Goal: Information Seeking & Learning: Learn about a topic

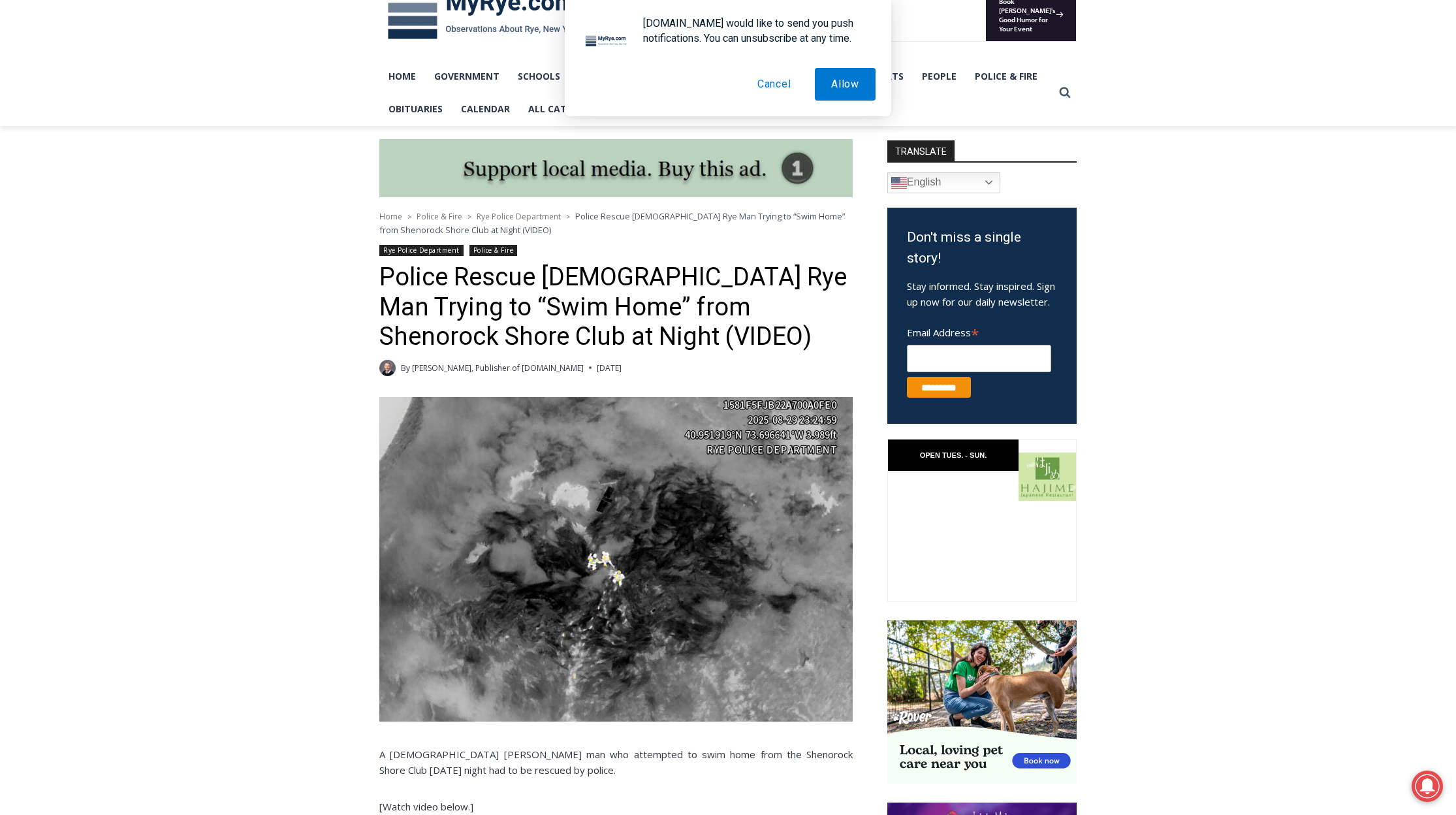
scroll to position [261, 0]
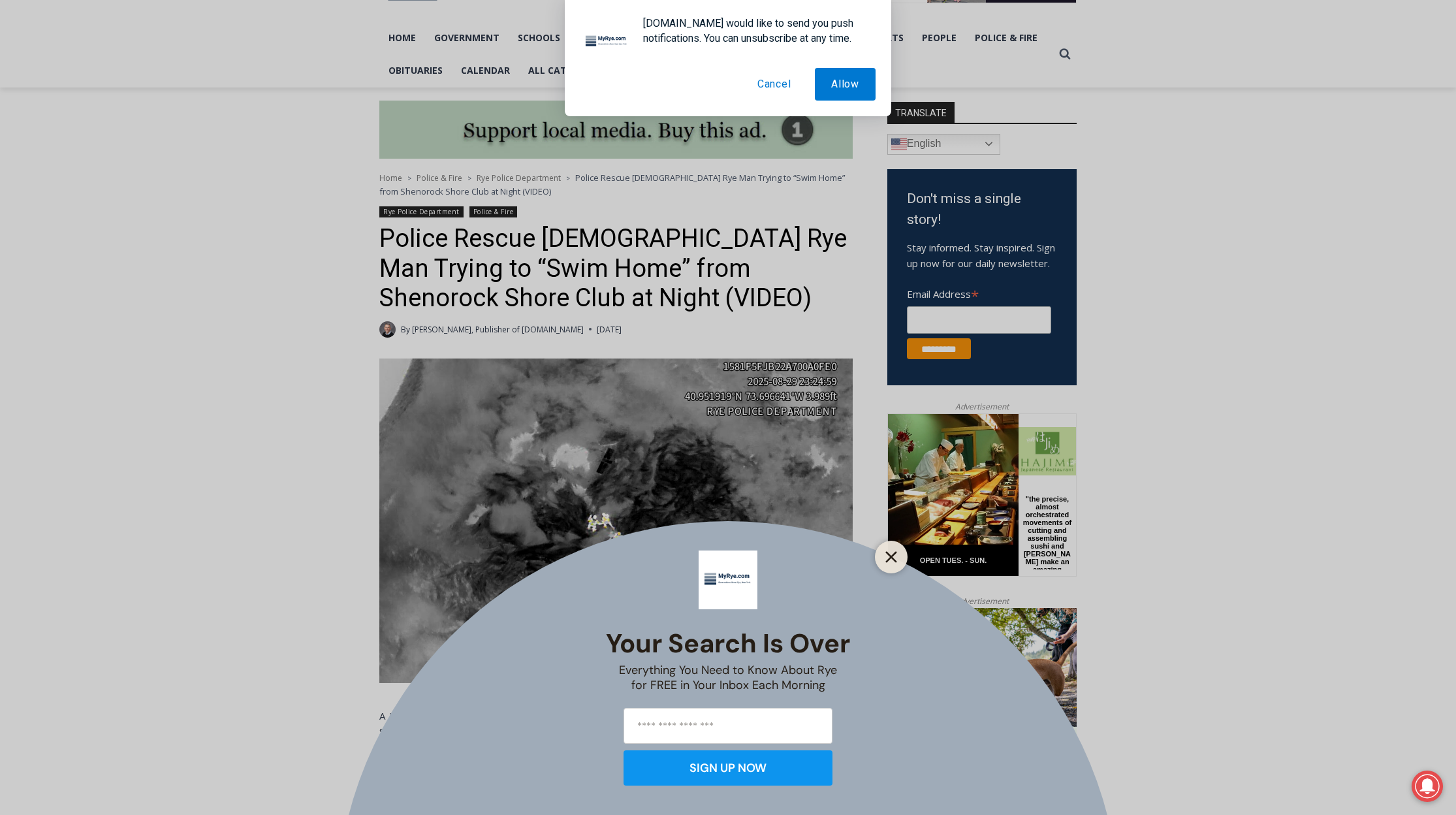
click at [899, 560] on button "Close" at bounding box center [891, 557] width 18 height 18
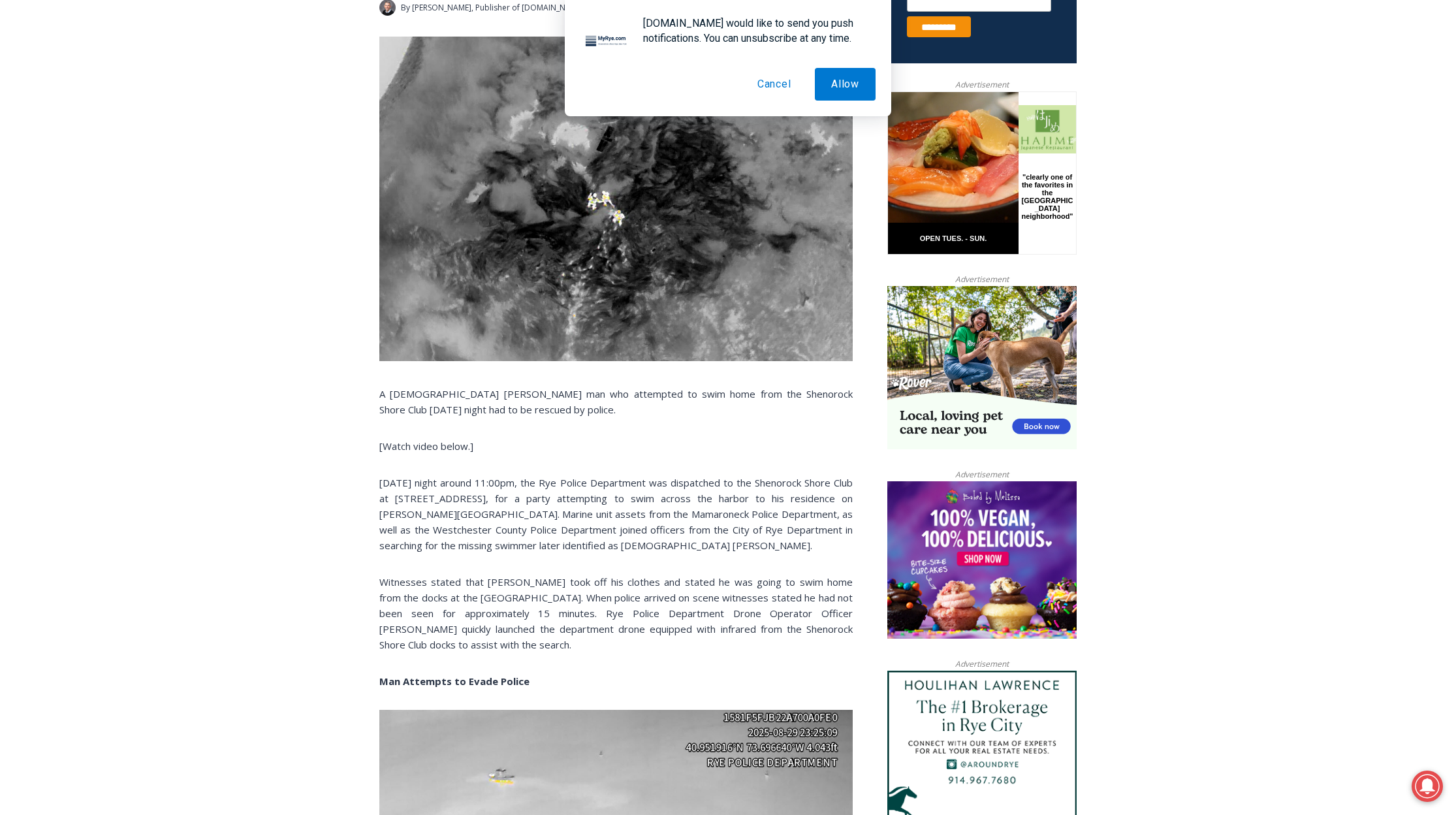
scroll to position [588, 0]
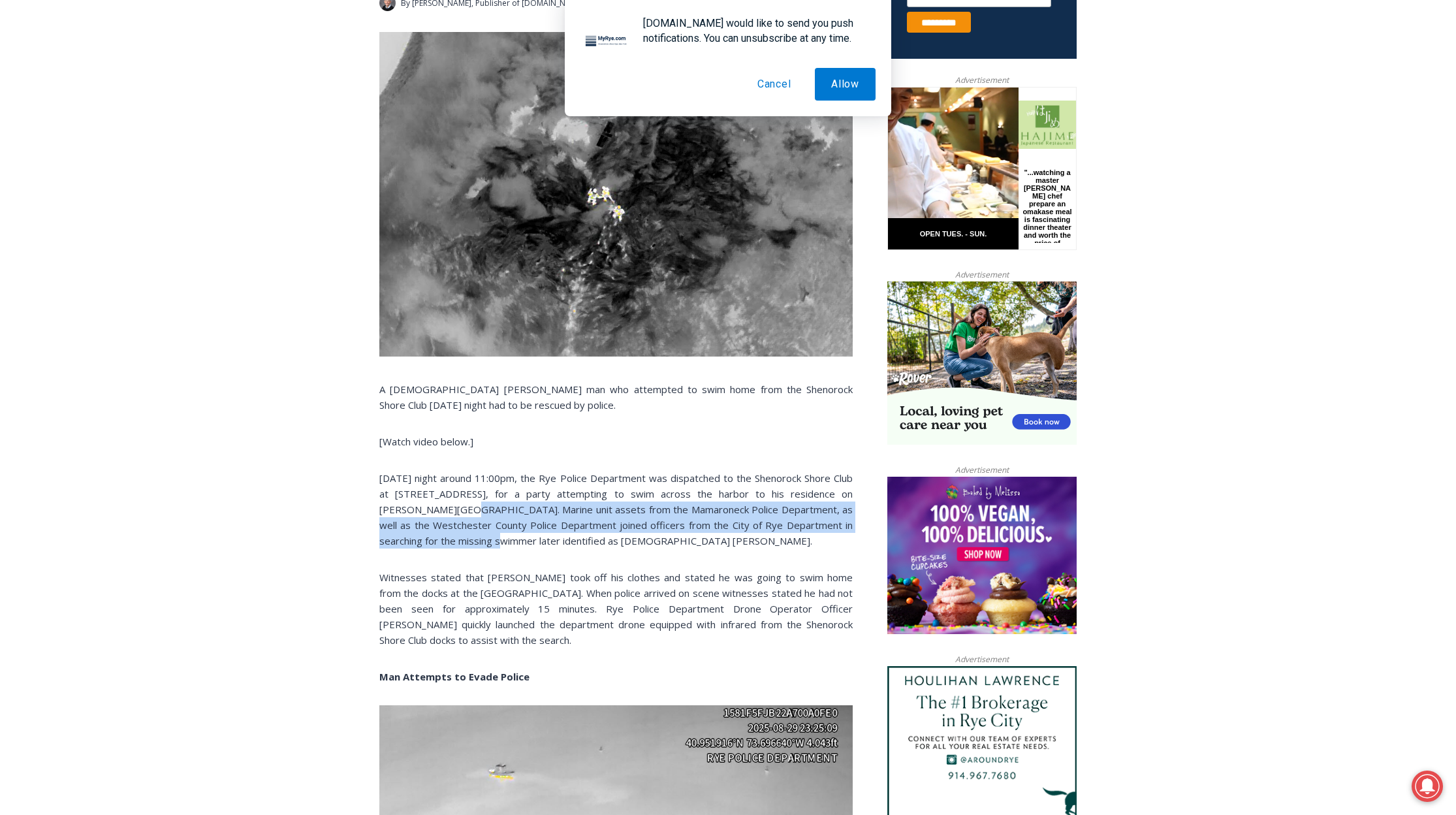
drag, startPoint x: 444, startPoint y: 540, endPoint x: 429, endPoint y: 513, distance: 30.9
click at [429, 513] on p "[DATE] night around 11:00pm, the Rye Police Department was dispatched to the Sh…" at bounding box center [615, 510] width 473 height 78
click at [428, 513] on p "[DATE] night around 11:00pm, the Rye Police Department was dispatched to the Sh…" at bounding box center [615, 510] width 473 height 78
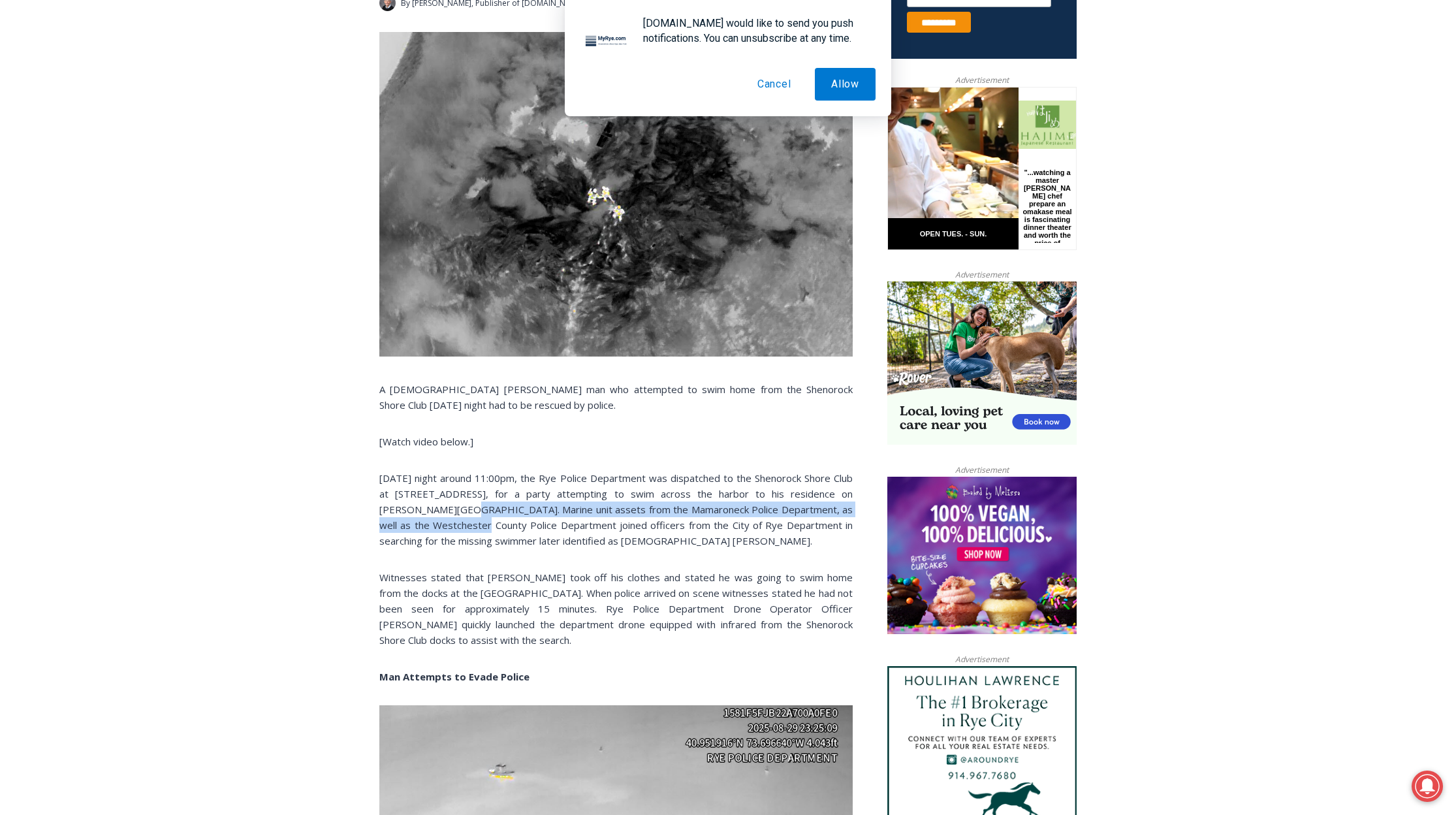
drag, startPoint x: 432, startPoint y: 532, endPoint x: 424, endPoint y: 515, distance: 18.8
click at [424, 515] on p "[DATE] night around 11:00pm, the Rye Police Department was dispatched to the Sh…" at bounding box center [615, 510] width 473 height 78
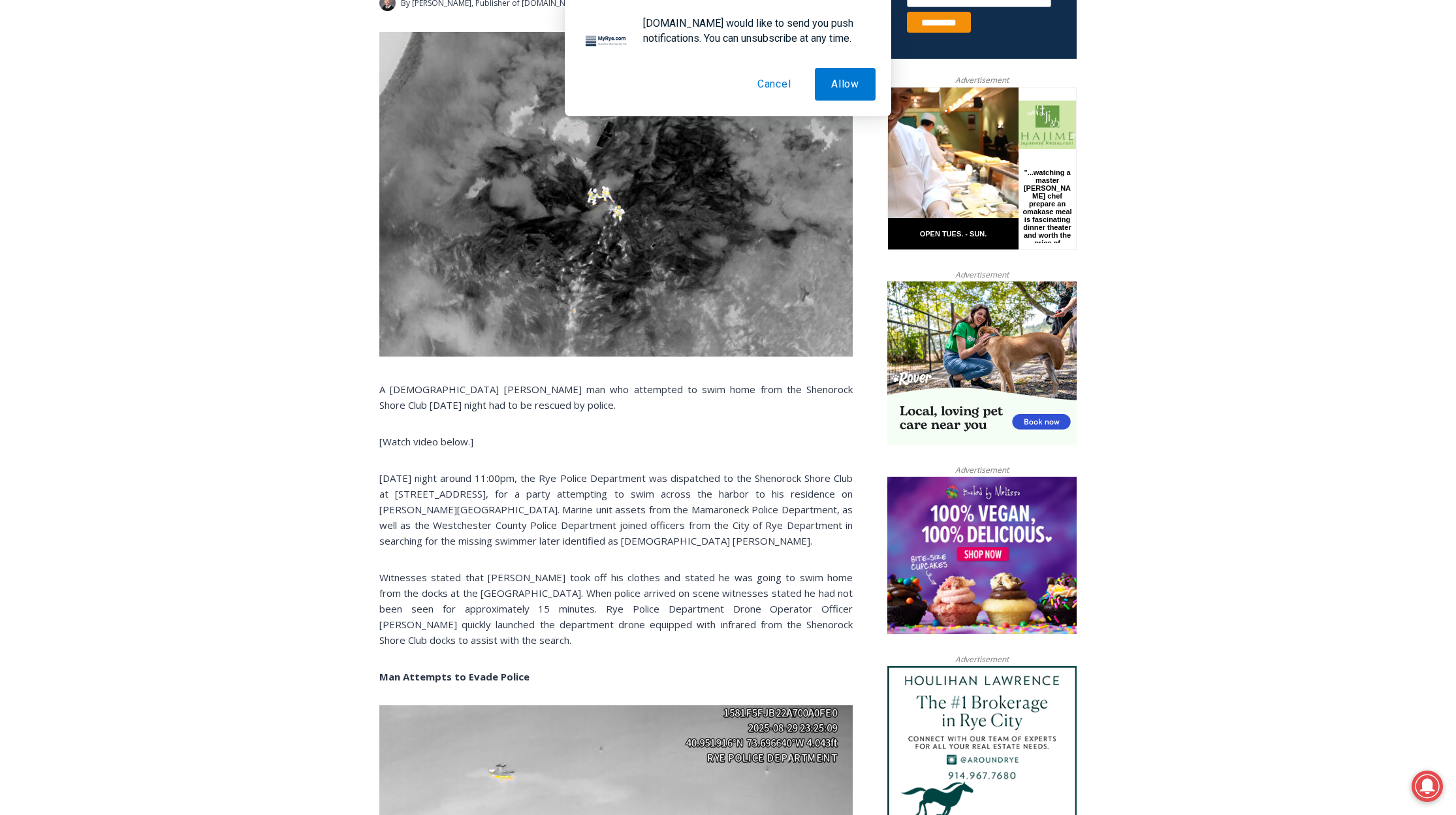
click at [486, 531] on p "[DATE] night around 11:00pm, the Rye Police Department was dispatched to the Sh…" at bounding box center [615, 510] width 473 height 78
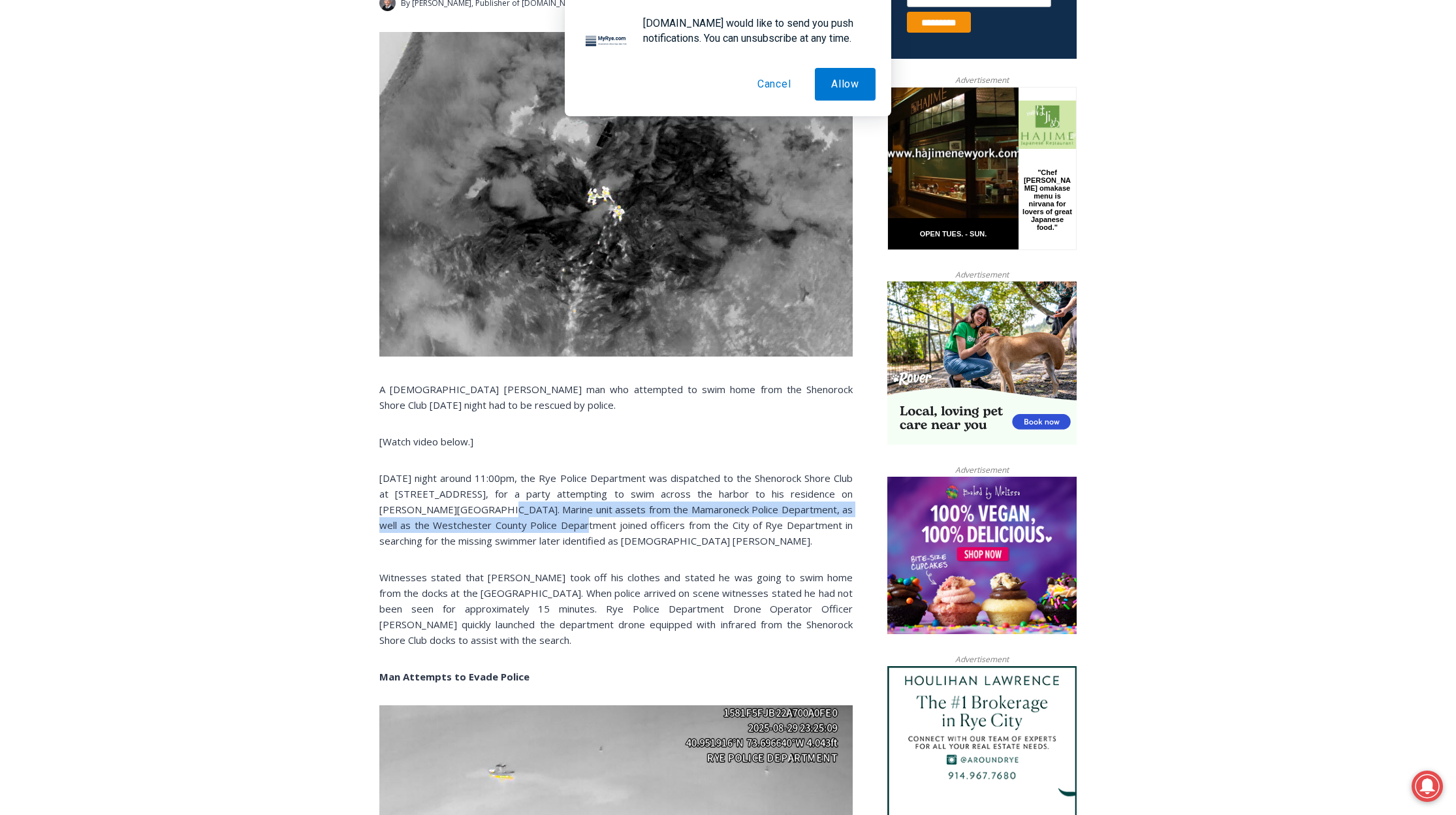
drag, startPoint x: 529, startPoint y: 522, endPoint x: 456, endPoint y: 507, distance: 74.5
click at [456, 507] on p "[DATE] night around 11:00pm, the Rye Police Department was dispatched to the Sh…" at bounding box center [615, 510] width 473 height 78
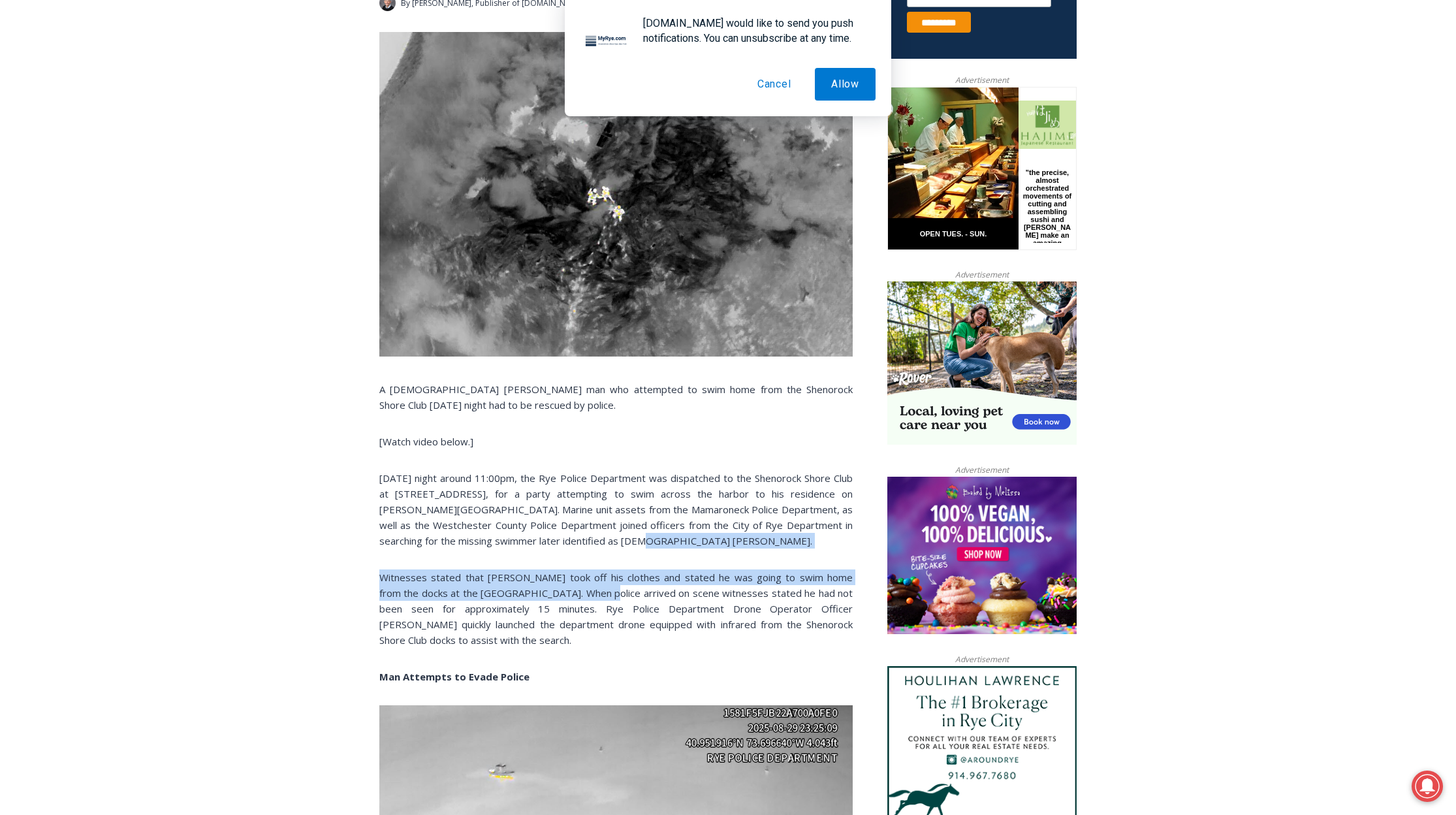
drag, startPoint x: 585, startPoint y: 596, endPoint x: 580, endPoint y: 543, distance: 53.2
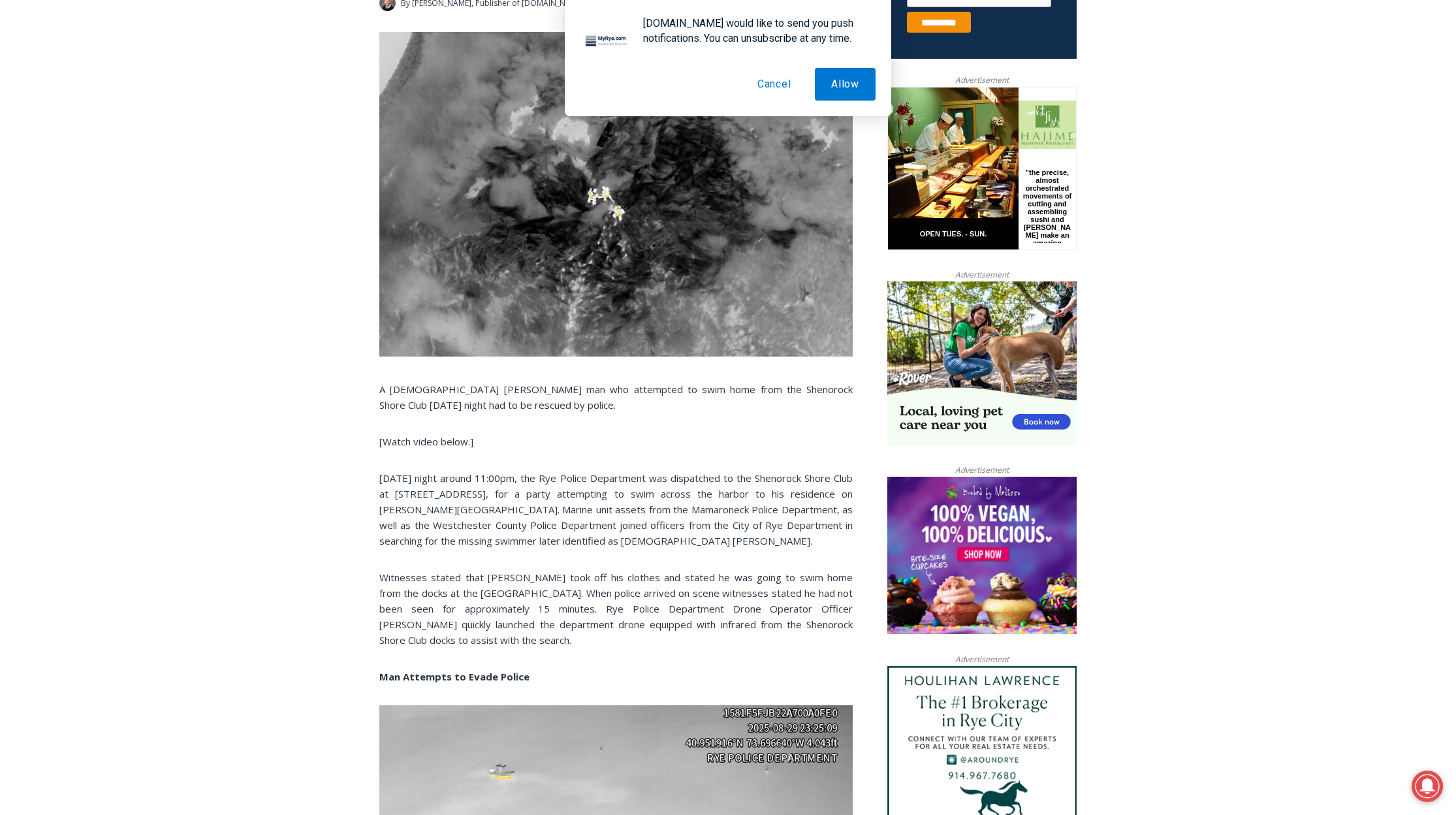
click at [627, 590] on p "Witnesses stated that [PERSON_NAME] took off his clothes and stated he was goin…" at bounding box center [615, 609] width 473 height 78
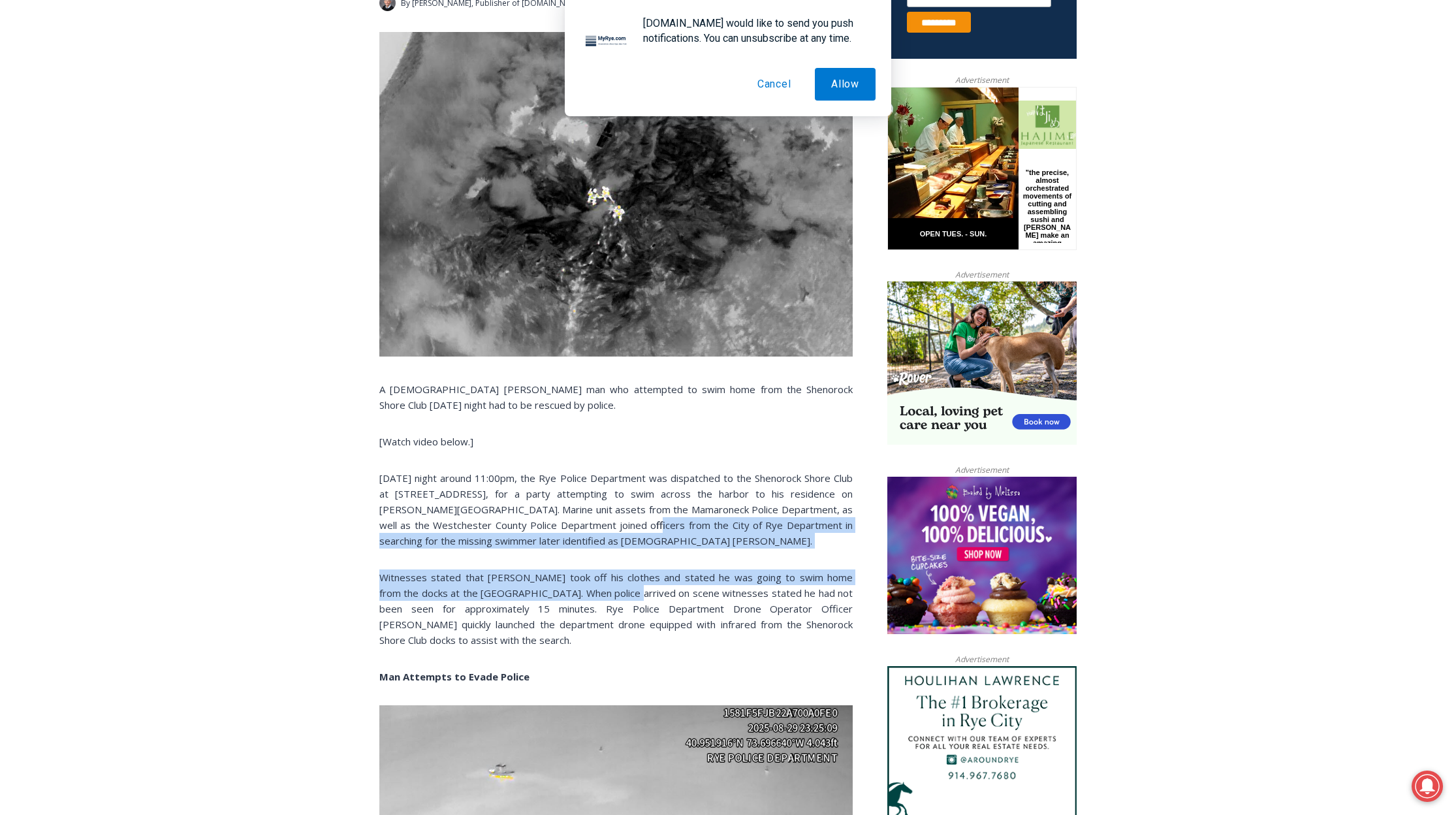
drag, startPoint x: 613, startPoint y: 589, endPoint x: 603, endPoint y: 532, distance: 57.9
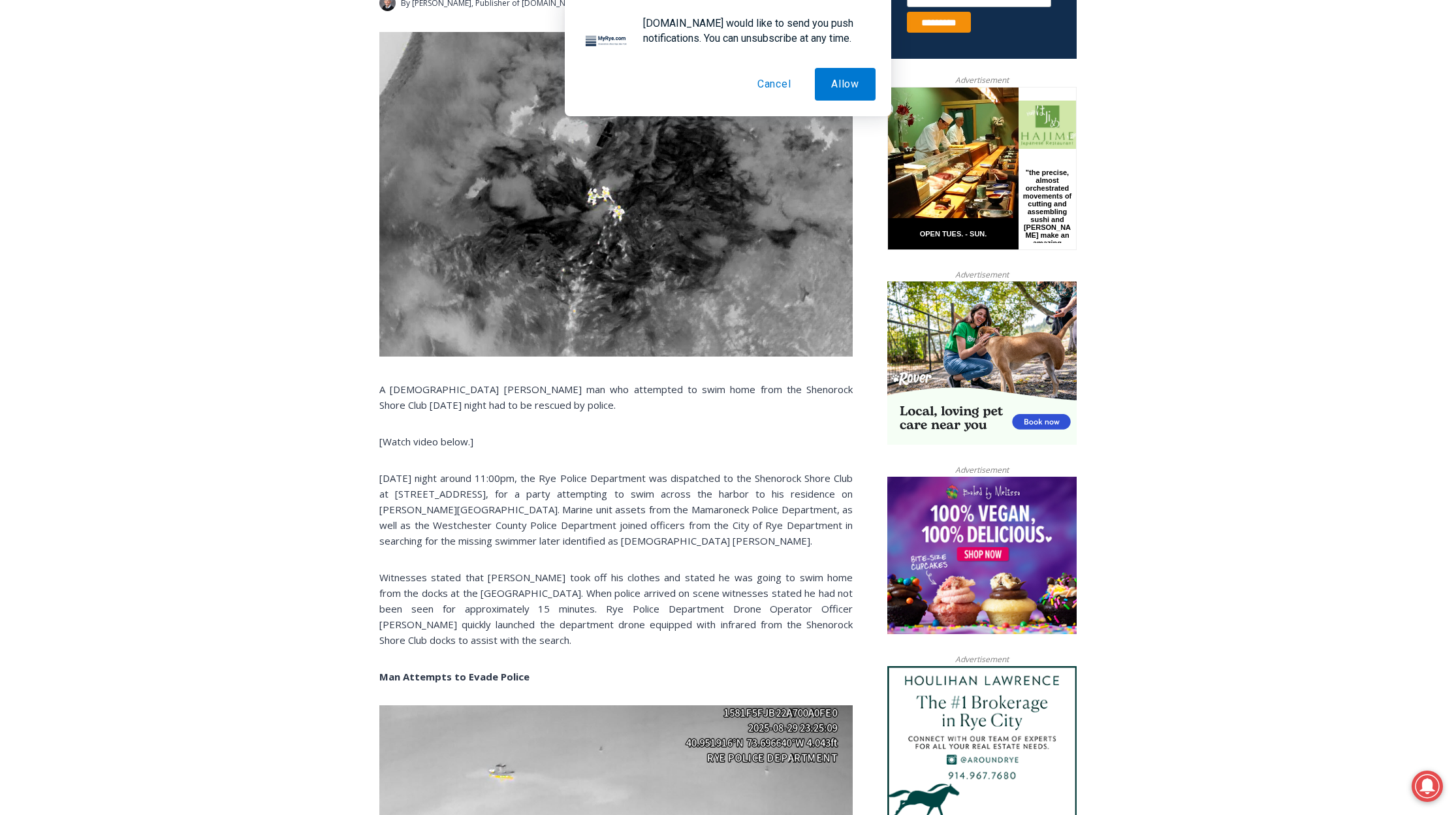
click at [639, 620] on p "Witnesses stated that [PERSON_NAME] took off his clothes and stated he was goin…" at bounding box center [615, 609] width 473 height 78
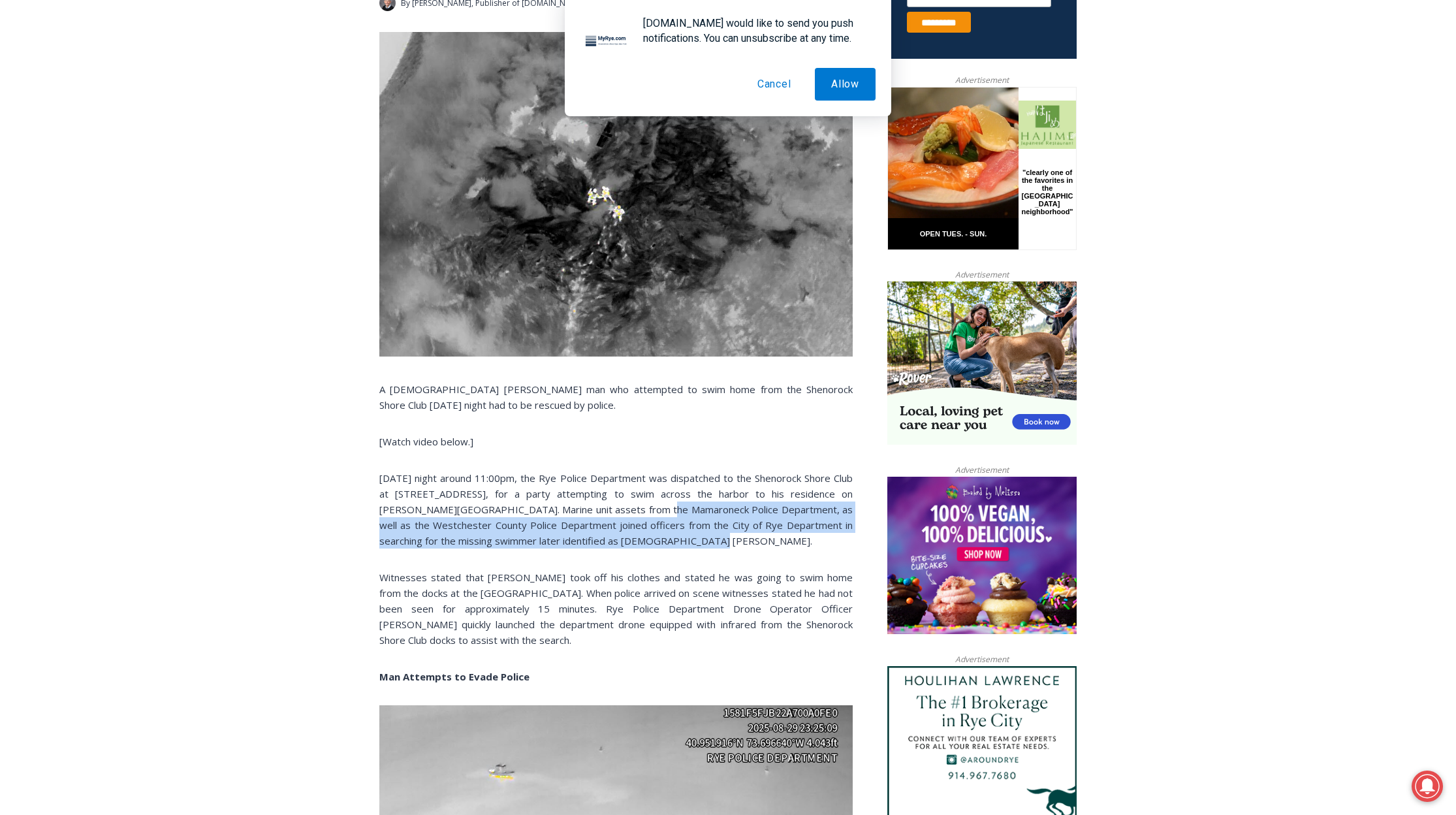
drag, startPoint x: 641, startPoint y: 541, endPoint x: 628, endPoint y: 507, distance: 36.4
click at [628, 507] on p "[DATE] night around 11:00pm, the Rye Police Department was dispatched to the Sh…" at bounding box center [615, 510] width 473 height 78
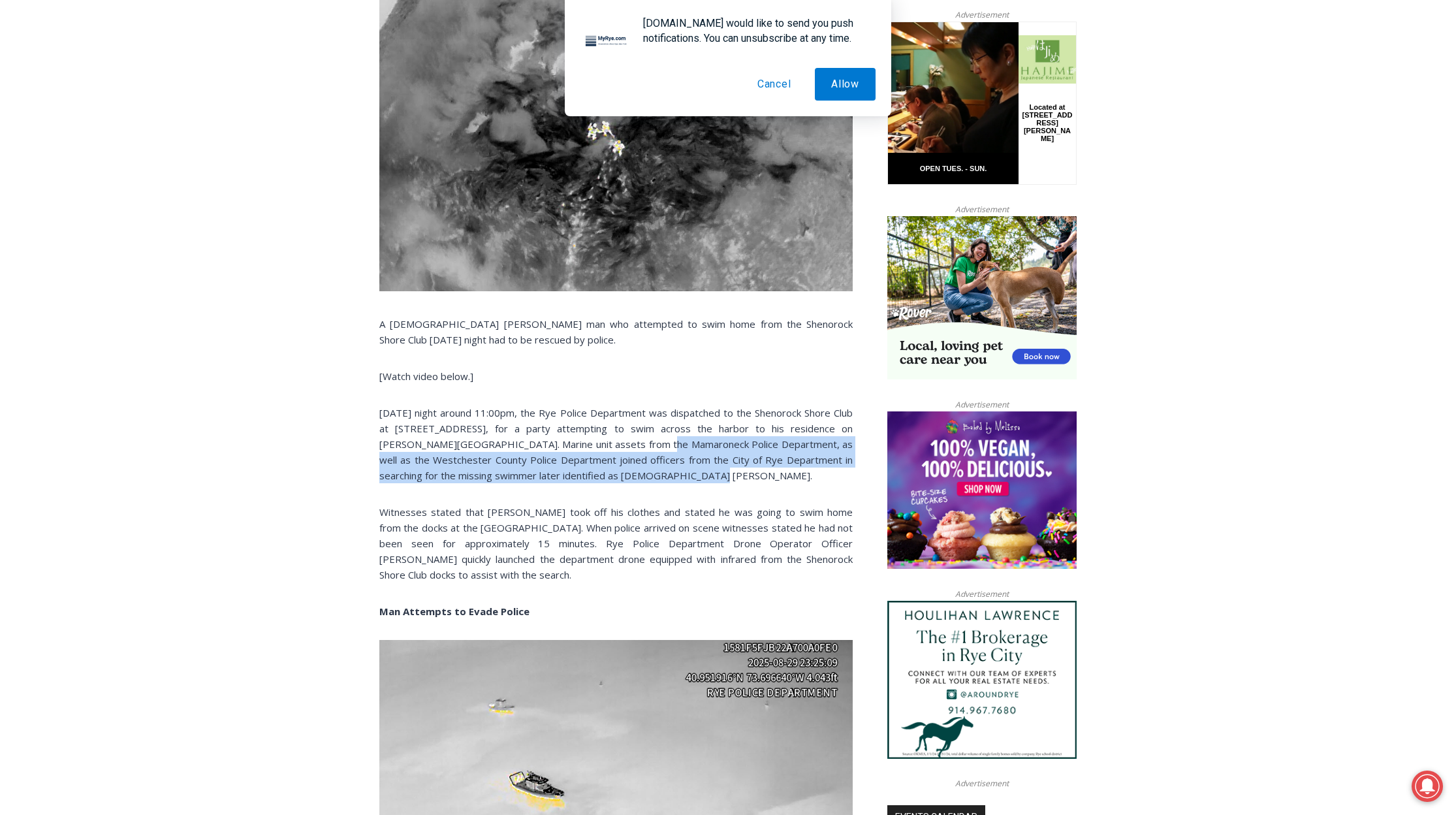
scroll to position [718, 0]
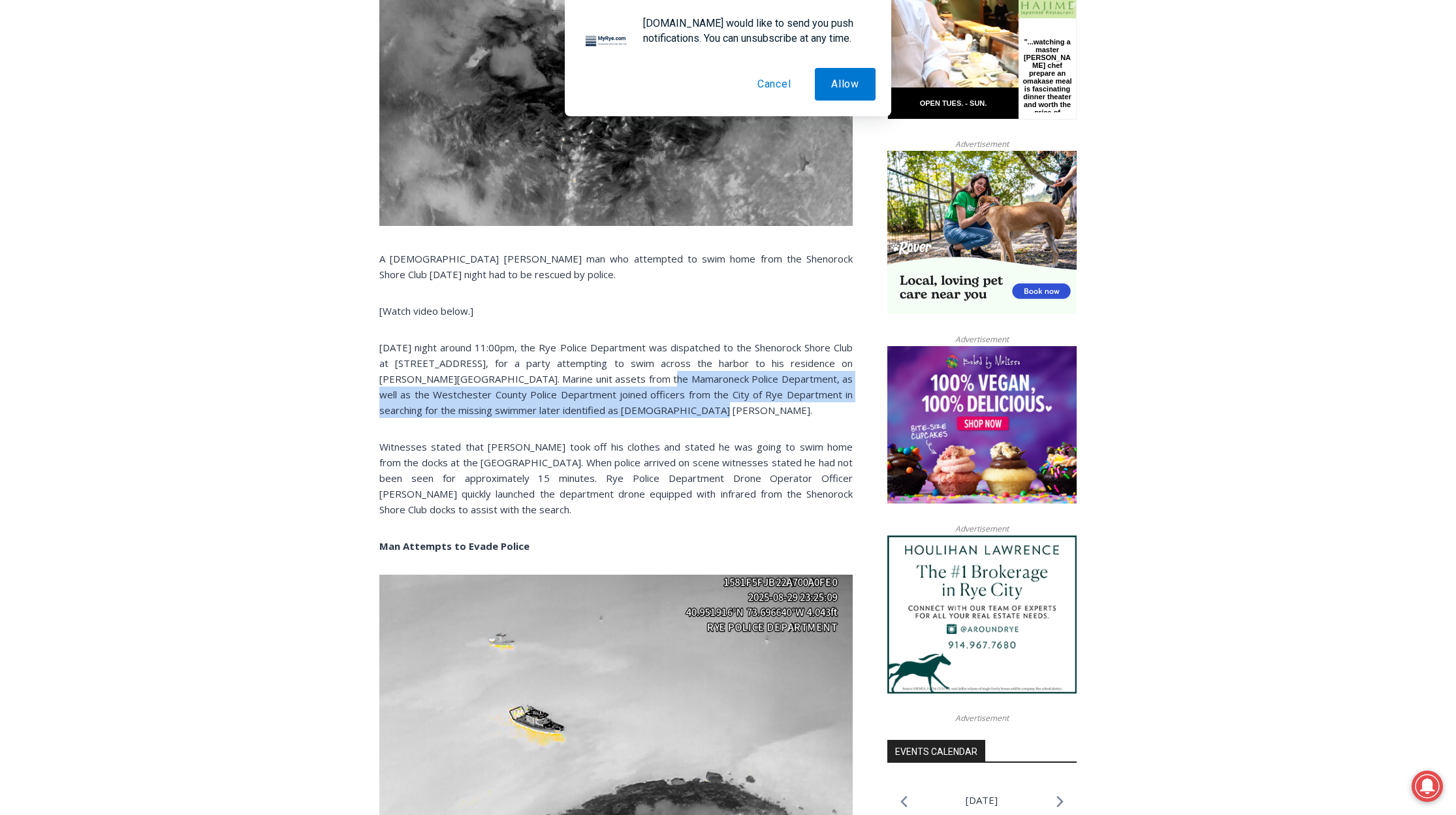
drag, startPoint x: 581, startPoint y: 515, endPoint x: 562, endPoint y: 459, distance: 59.1
click at [562, 459] on p "Witnesses stated that [PERSON_NAME] took off his clothes and stated he was goin…" at bounding box center [615, 478] width 473 height 78
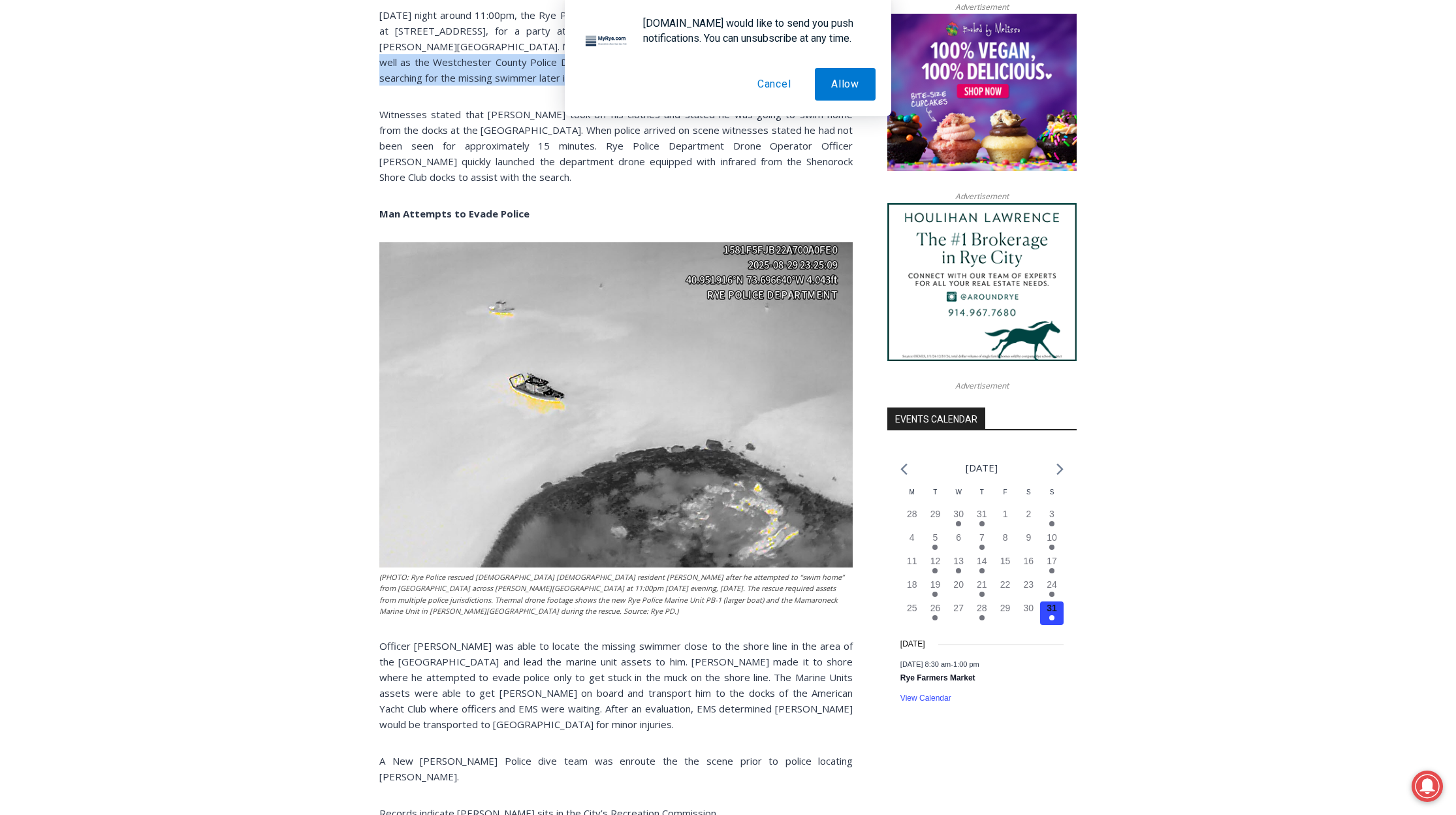
scroll to position [1241, 0]
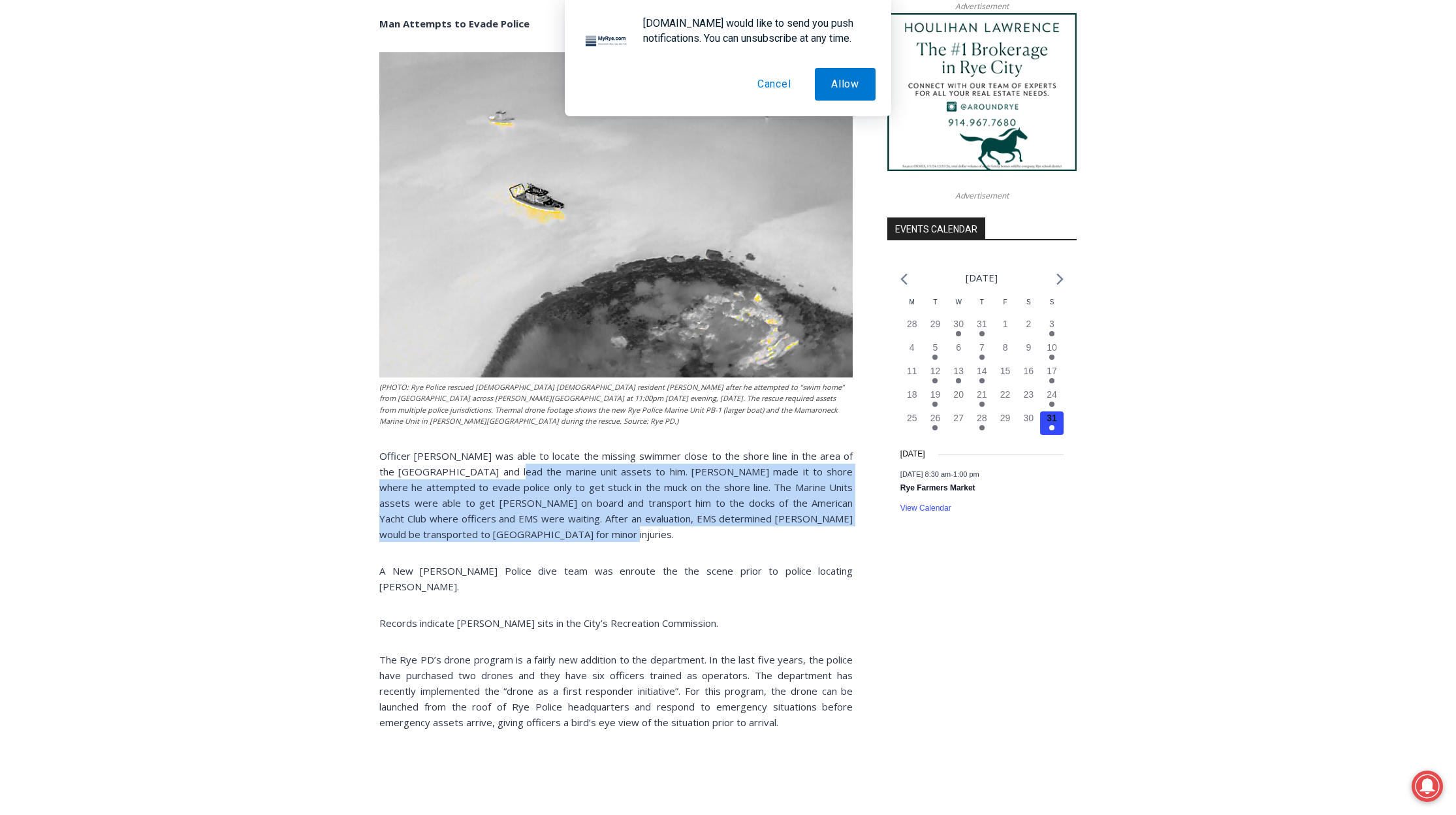
drag, startPoint x: 585, startPoint y: 535, endPoint x: 517, endPoint y: 467, distance: 96.2
click at [517, 467] on p "Officer [PERSON_NAME] was able to locate the missing swimmer close to the shore…" at bounding box center [615, 495] width 473 height 94
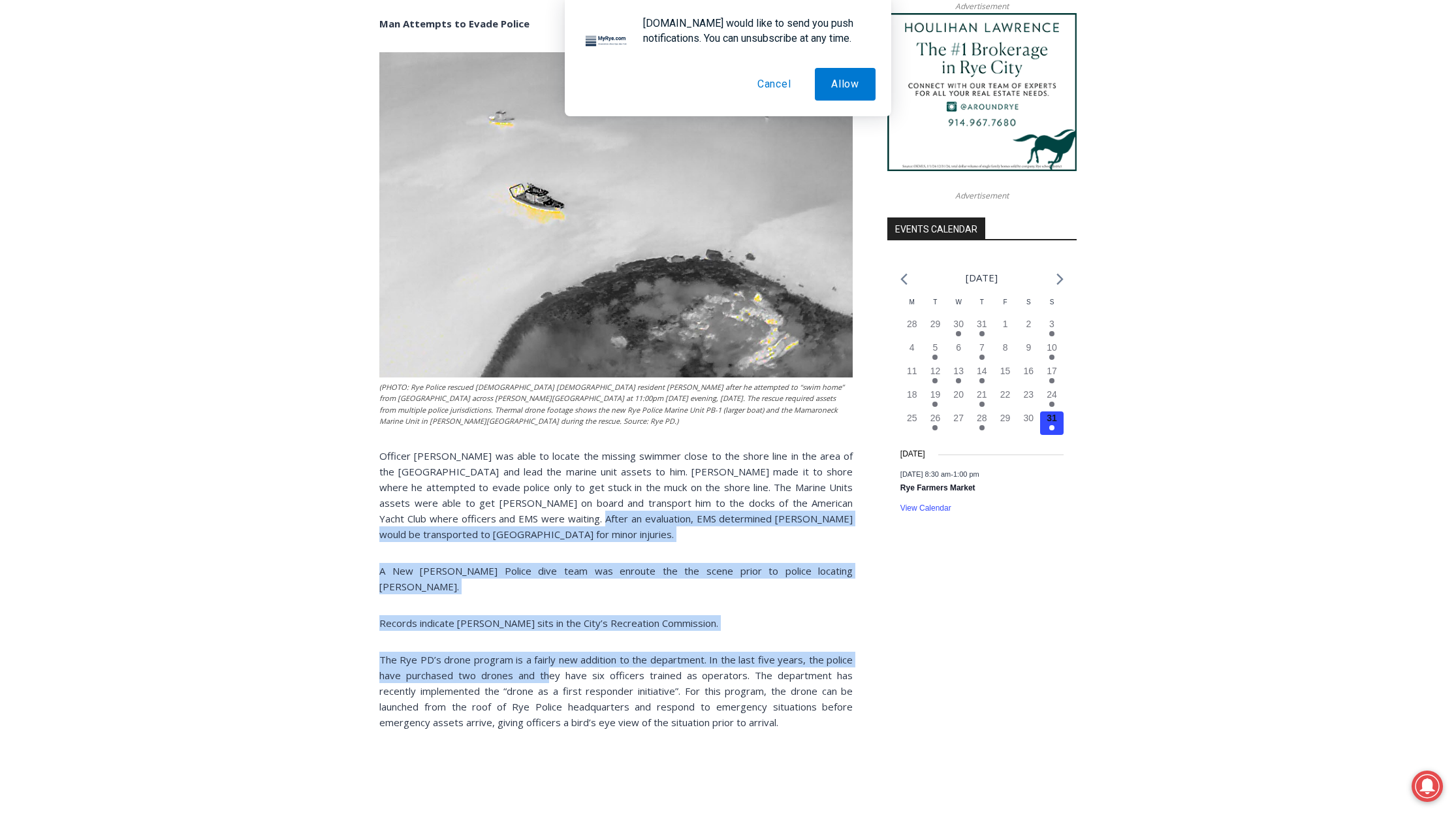
drag, startPoint x: 549, startPoint y: 656, endPoint x: 523, endPoint y: 508, distance: 150.3
click at [523, 509] on div "A [DEMOGRAPHIC_DATA] [PERSON_NAME] man who attempted to swim home from the Shen…" at bounding box center [615, 194] width 473 height 1631
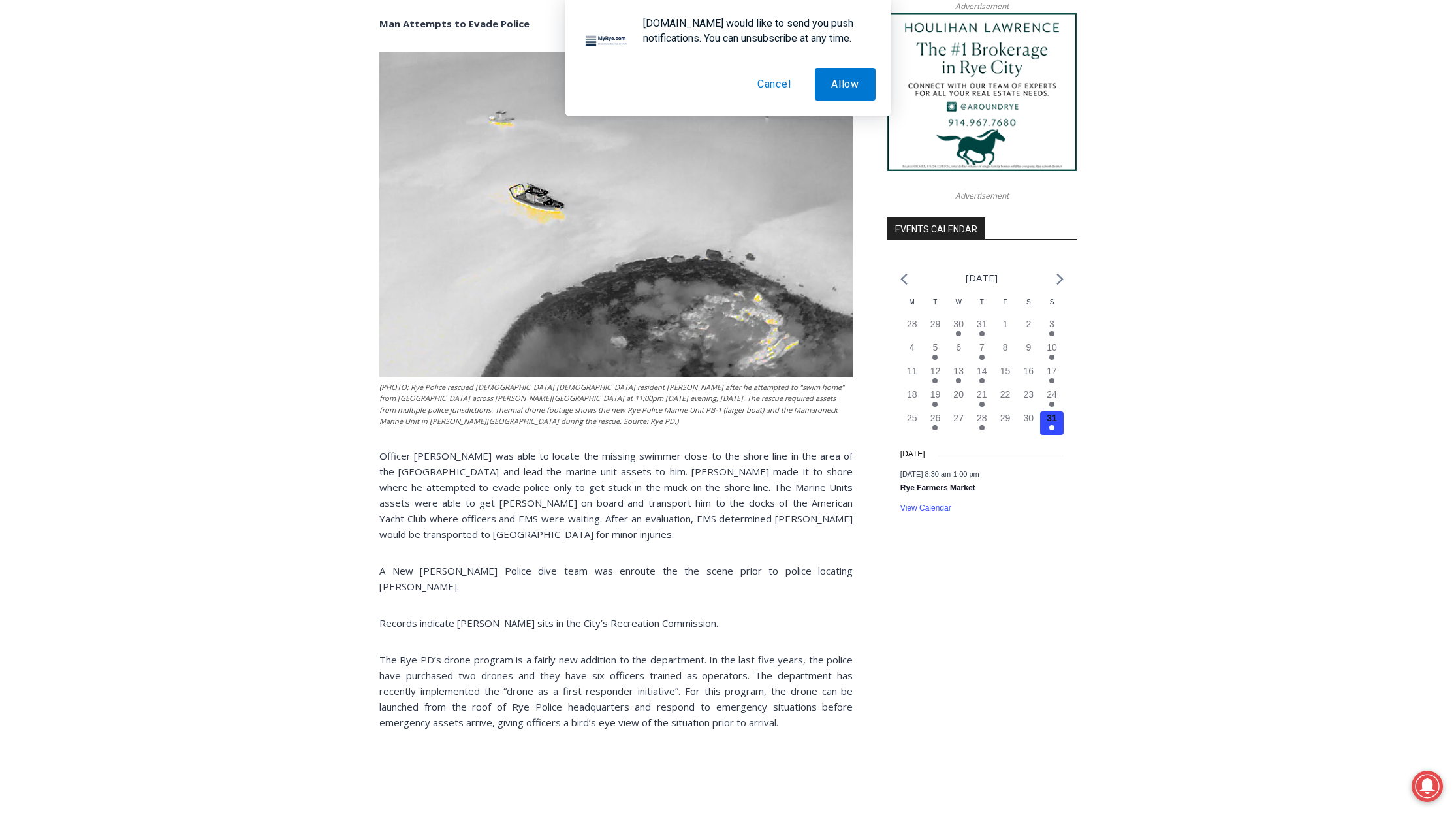
click at [565, 668] on p "The Rye PD’s drone program is a fairly new addition to the department. In the l…" at bounding box center [615, 691] width 473 height 78
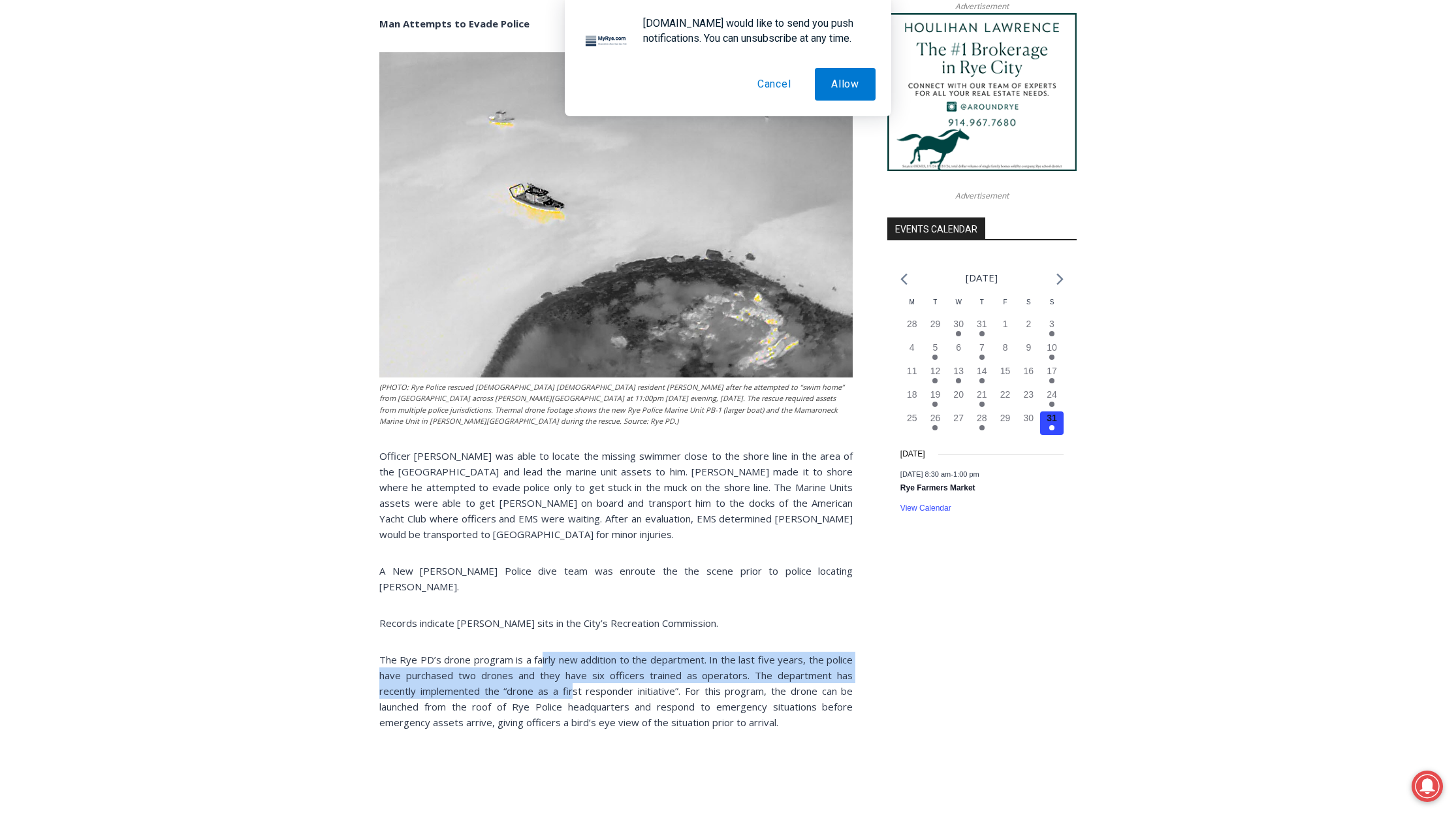
drag, startPoint x: 572, startPoint y: 676, endPoint x: 541, endPoint y: 635, distance: 51.4
click at [541, 652] on p "The Rye PD’s drone program is a fairly new addition to the department. In the l…" at bounding box center [615, 691] width 473 height 78
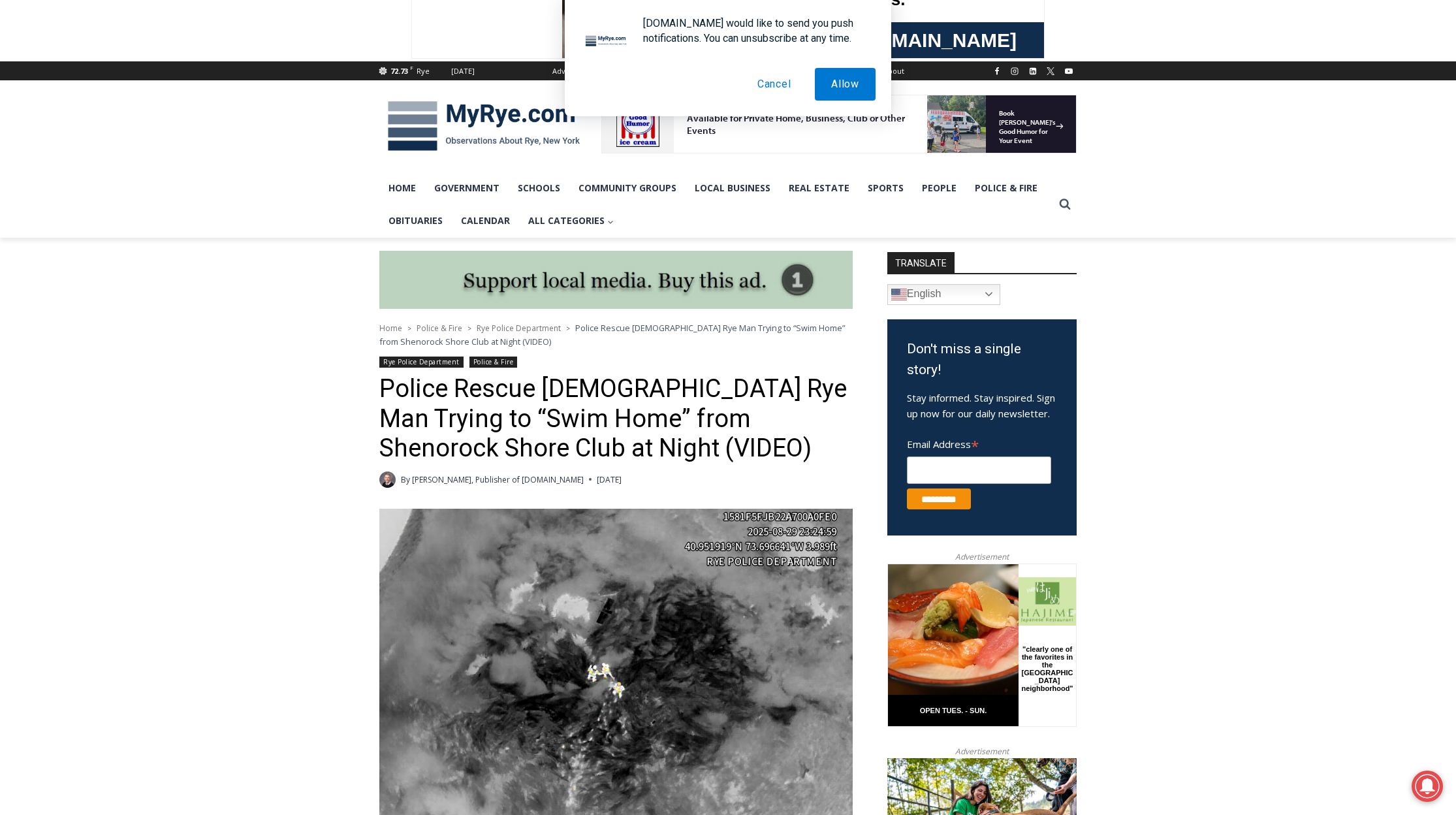
scroll to position [0, 0]
